Goal: Contribute content: Add original content to the website for others to see

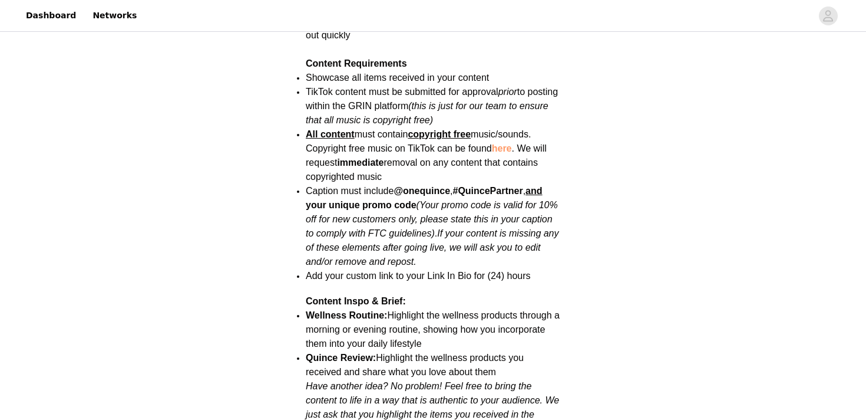
scroll to position [1569, 0]
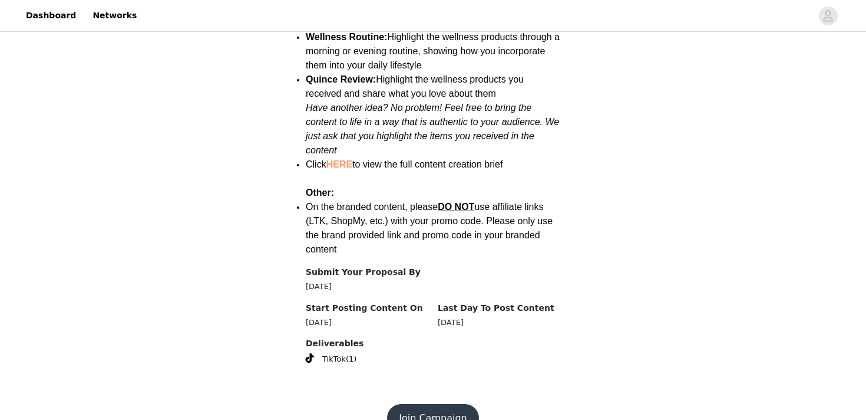
click at [415, 408] on footer "Join Campaign" at bounding box center [433, 418] width 153 height 57
click at [420, 404] on button "Join Campaign" at bounding box center [432, 418] width 91 height 28
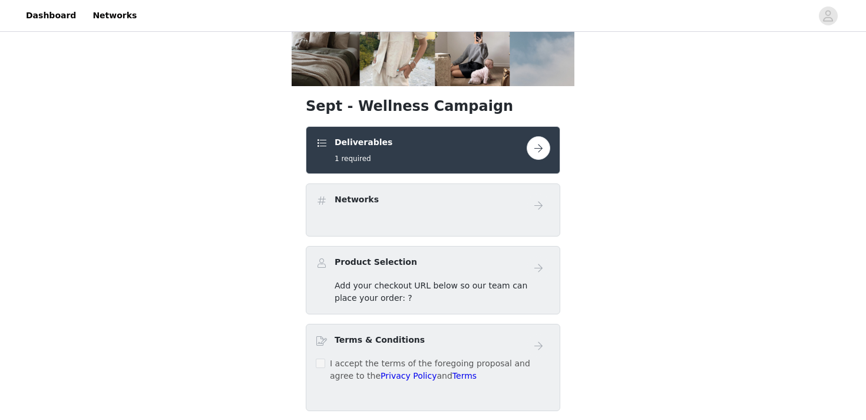
scroll to position [171, 0]
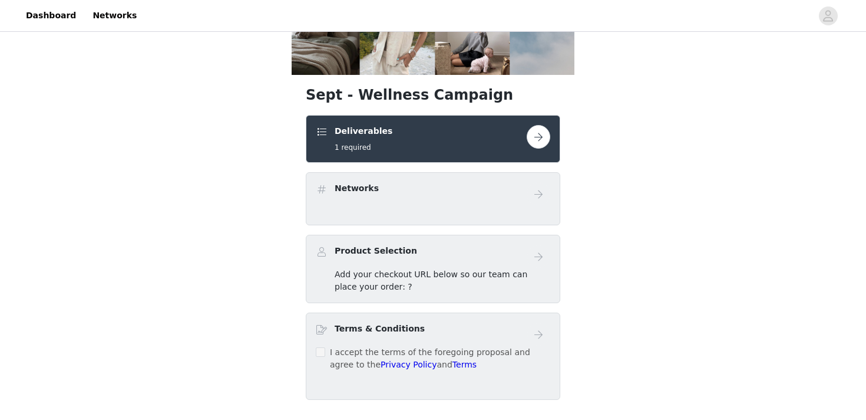
click at [537, 131] on button "button" at bounding box center [539, 137] width 24 height 24
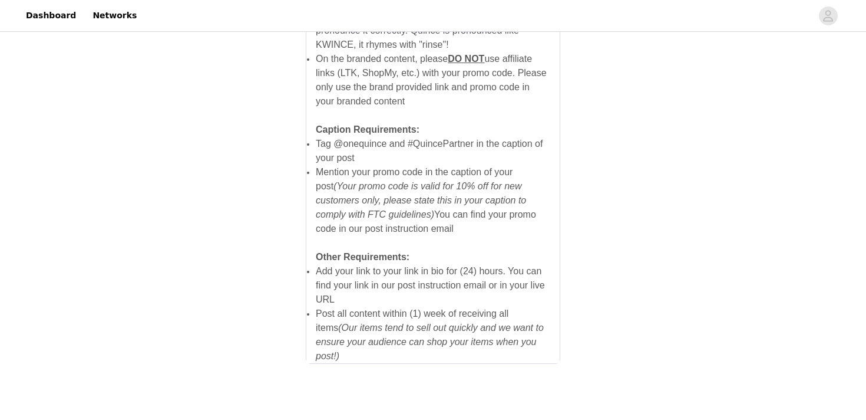
scroll to position [849, 0]
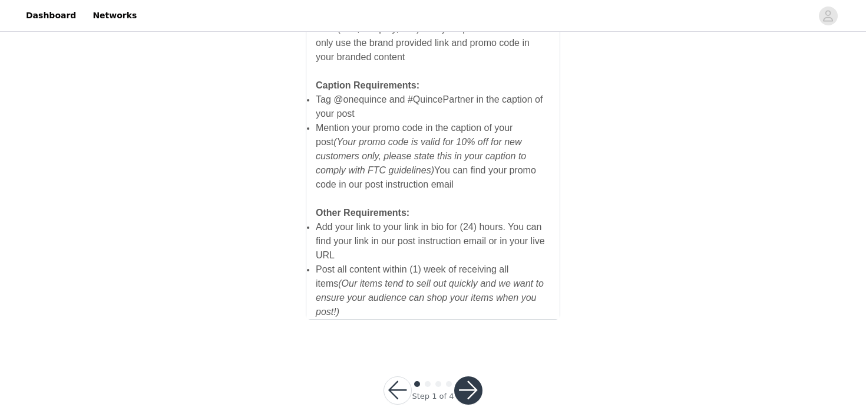
click at [459, 378] on button "button" at bounding box center [468, 390] width 28 height 28
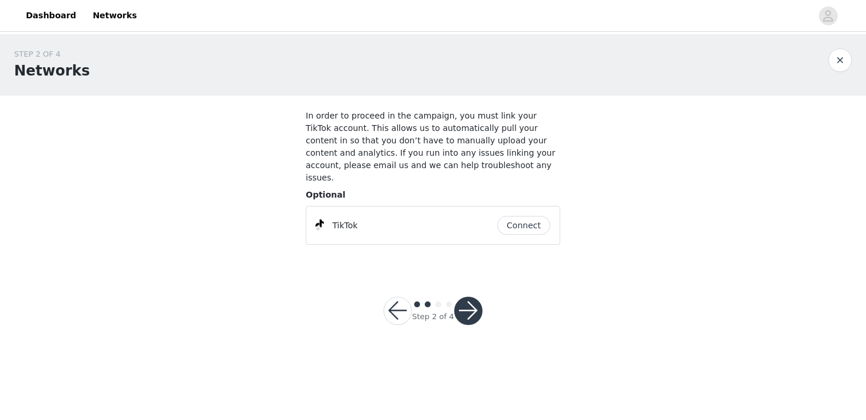
click at [528, 216] on button "Connect" at bounding box center [523, 225] width 53 height 19
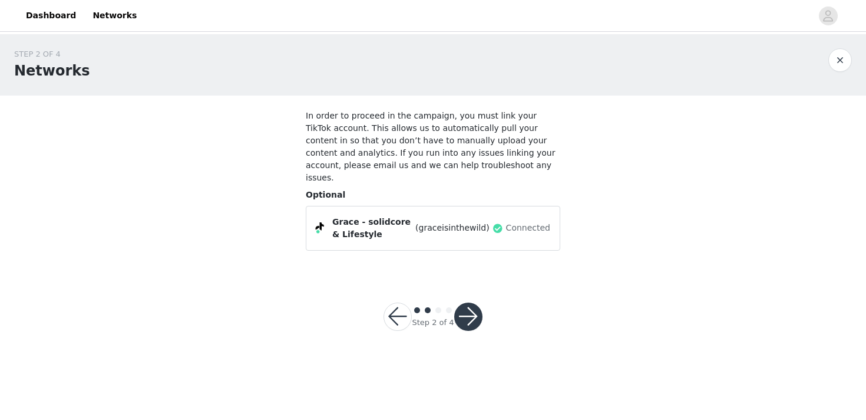
click at [472, 302] on button "button" at bounding box center [468, 316] width 28 height 28
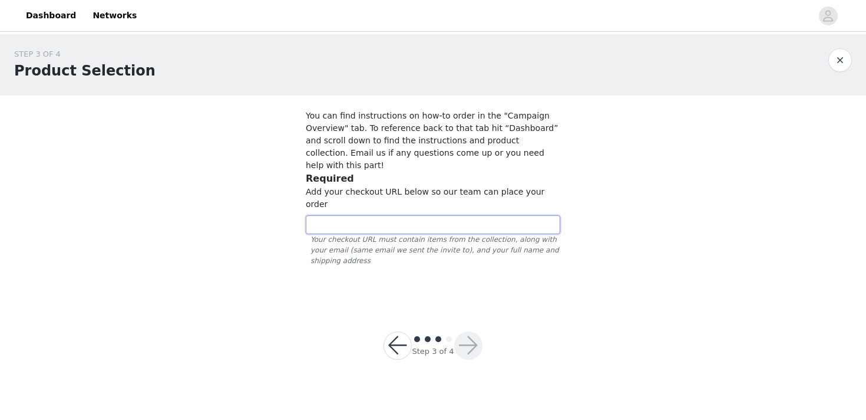
click at [451, 215] on input "text" at bounding box center [433, 224] width 255 height 19
click at [473, 245] on section "You can find instructions on how-to order in the "Campaign Overview" tab. To re…" at bounding box center [433, 198] width 283 height 207
click at [431, 215] on input "text" at bounding box center [433, 224] width 255 height 19
click at [345, 215] on input "text" at bounding box center [433, 224] width 255 height 19
paste input "[URL][DOMAIN_NAME]"
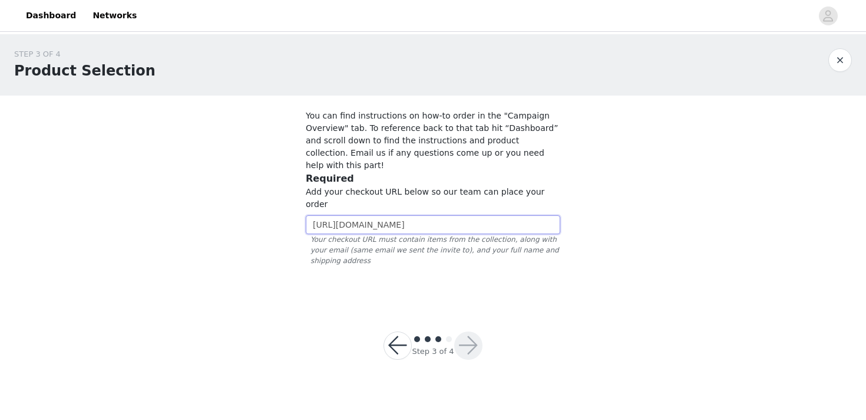
scroll to position [0, 369]
type input "[URL][DOMAIN_NAME]"
click at [433, 263] on section "You can find instructions on how-to order in the "Campaign Overview" tab. To re…" at bounding box center [433, 198] width 283 height 207
click at [471, 331] on button "button" at bounding box center [468, 345] width 28 height 28
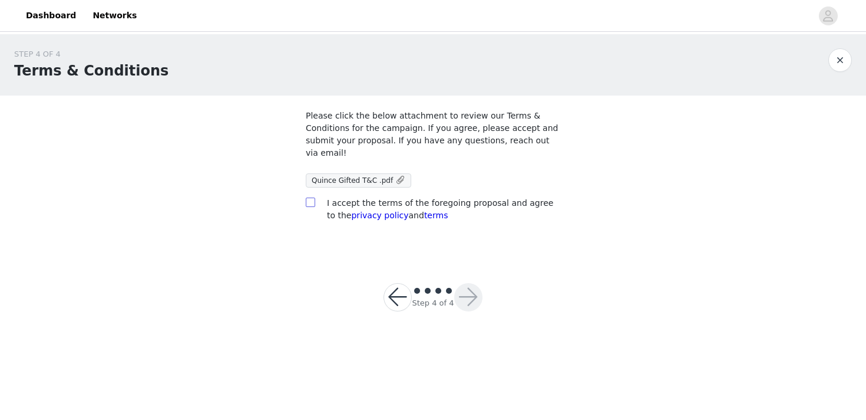
click at [309, 203] on input "checkbox" at bounding box center [310, 201] width 8 height 8
checkbox input "true"
click at [460, 291] on button "button" at bounding box center [468, 297] width 28 height 28
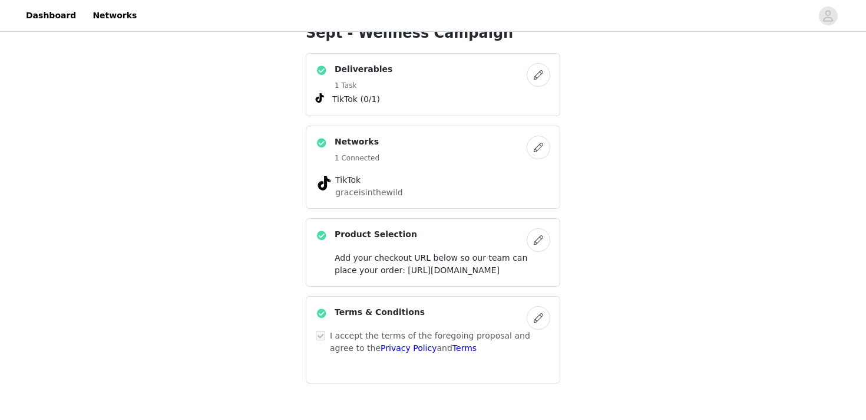
scroll to position [334, 0]
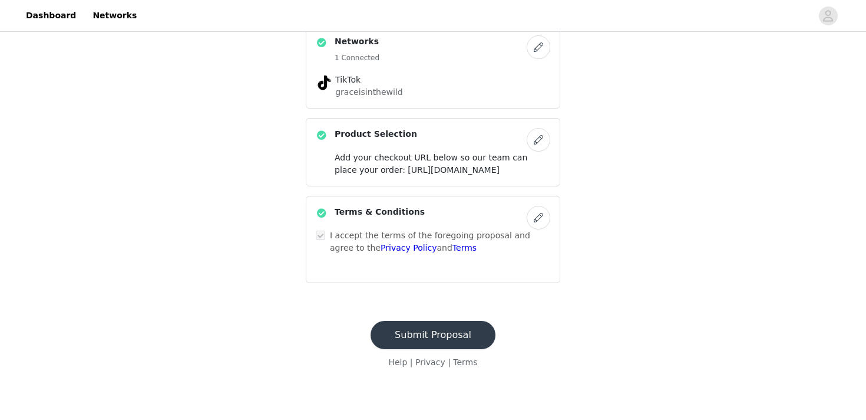
click at [429, 349] on button "Submit Proposal" at bounding box center [433, 335] width 125 height 28
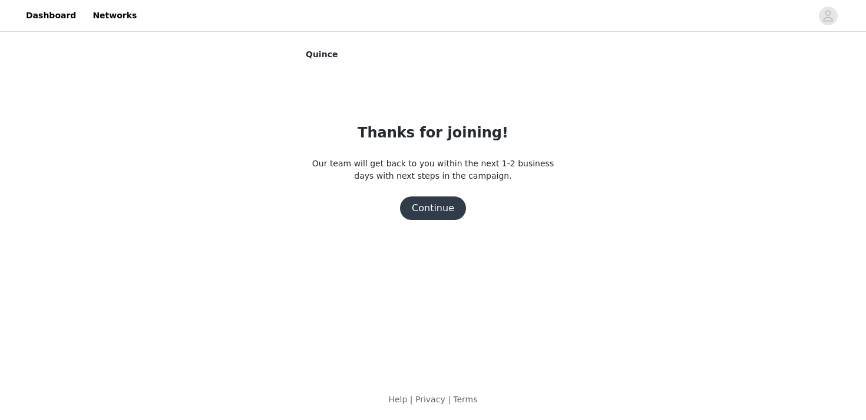
scroll to position [0, 0]
click at [429, 204] on button "Continue" at bounding box center [433, 208] width 66 height 24
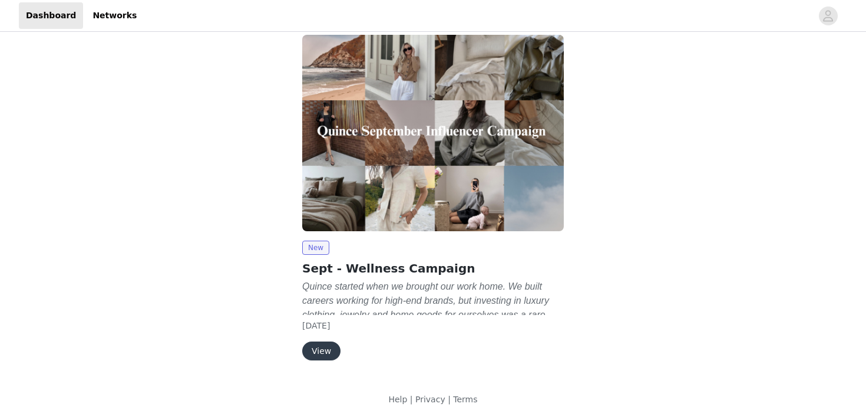
scroll to position [14, 0]
click at [315, 348] on button "View" at bounding box center [321, 350] width 38 height 19
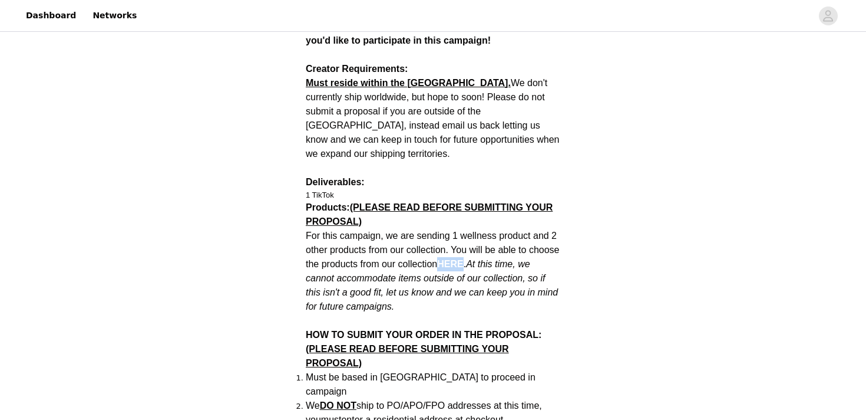
scroll to position [529, 0]
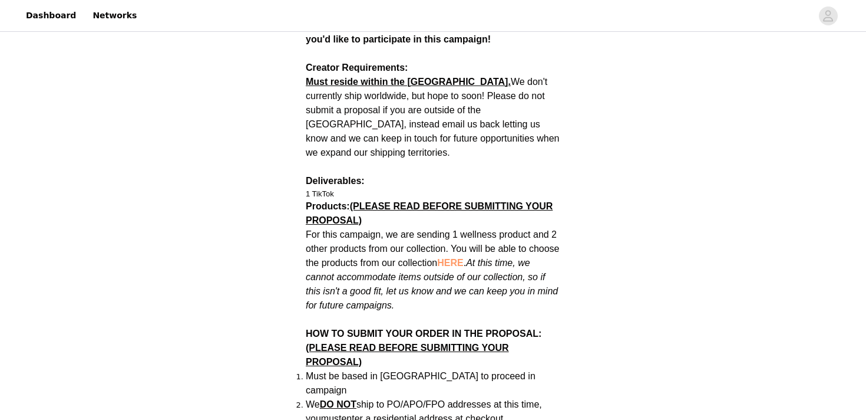
click at [478, 229] on span "For this campaign, we are sending 1 wellness product and 2 other products from …" at bounding box center [432, 269] width 253 height 81
click at [548, 263] on p "For this campaign, we are sending 1 wellness product and 2 other products from …" at bounding box center [433, 269] width 255 height 85
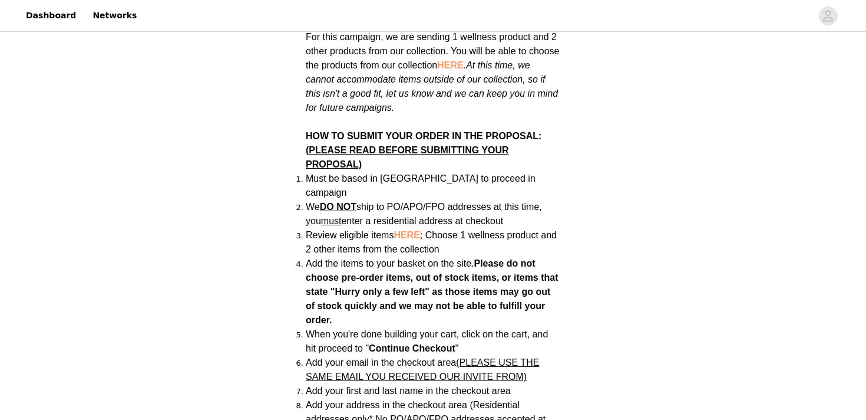
scroll to position [728, 0]
